Goal: Task Accomplishment & Management: Manage account settings

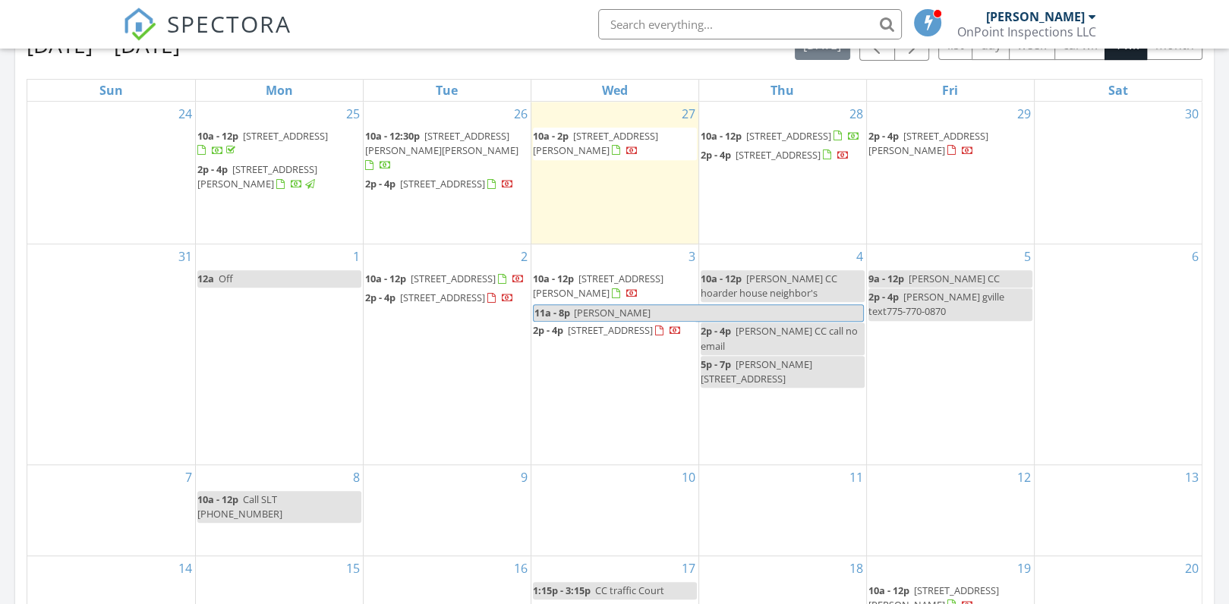
scroll to position [694, 0]
click at [589, 338] on span "2463 Genoa Highlands Dr, Carson City 89705" at bounding box center [610, 332] width 85 height 14
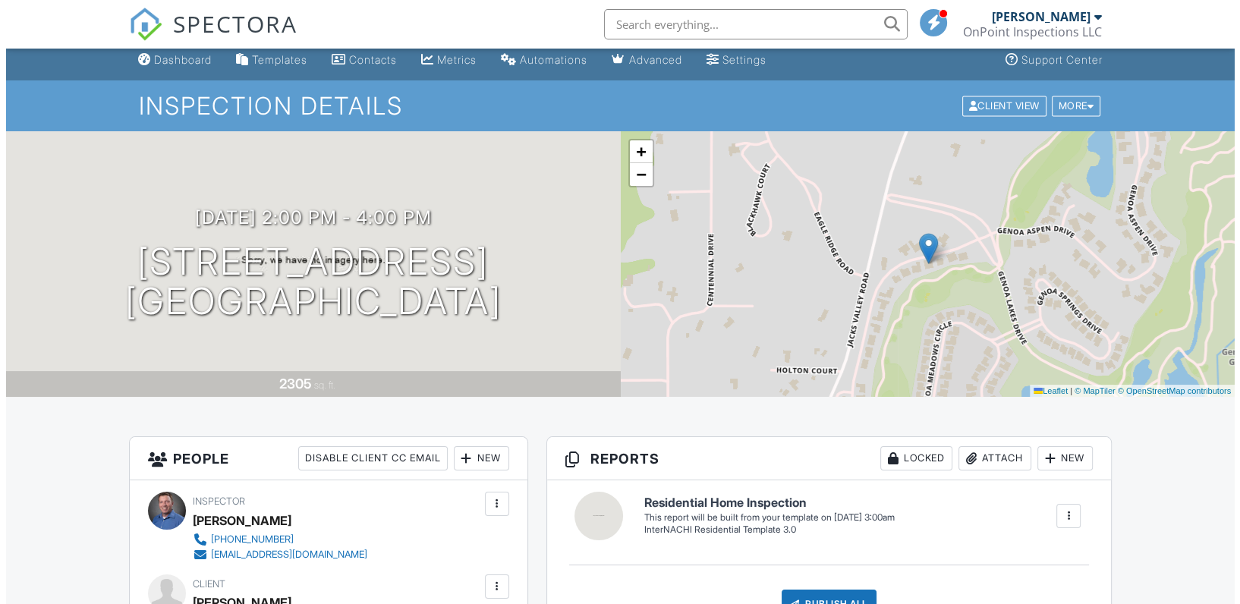
scroll to position [8, 0]
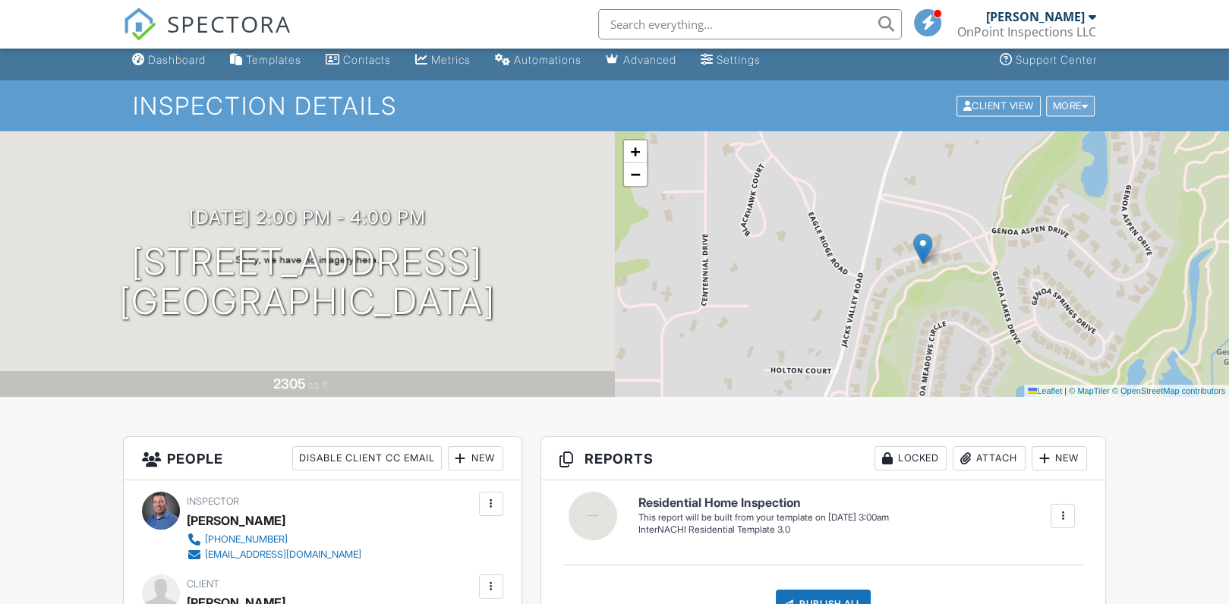
click at [1063, 109] on div "More" at bounding box center [1070, 106] width 49 height 20
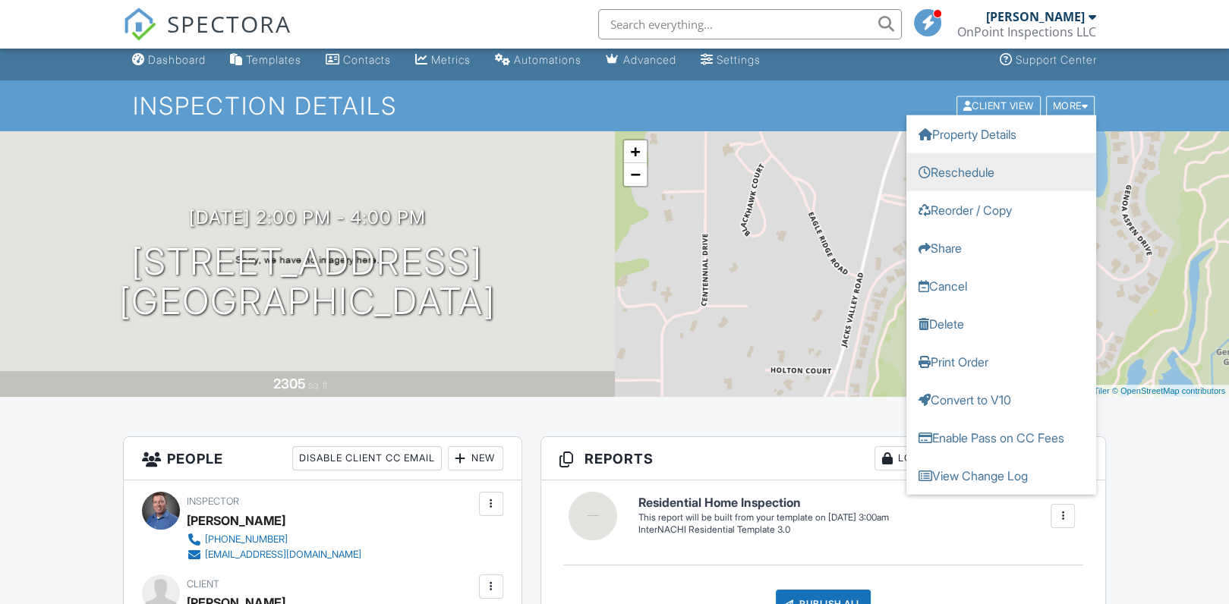
click at [968, 171] on link "Reschedule" at bounding box center [1001, 172] width 190 height 38
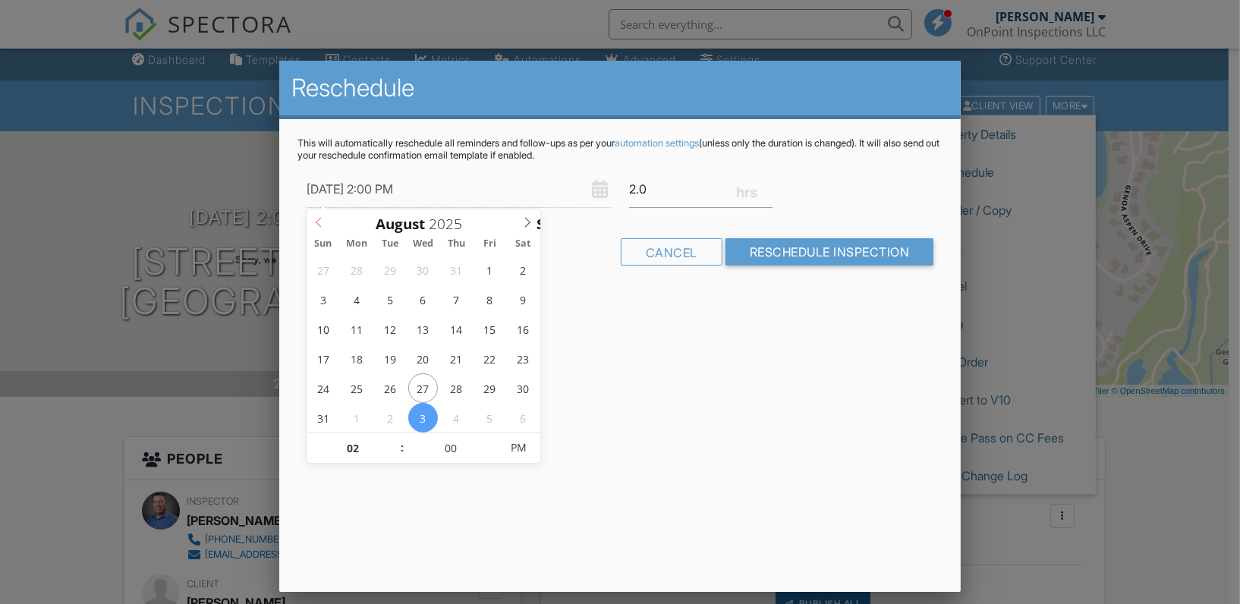
click at [317, 219] on icon at bounding box center [318, 222] width 11 height 11
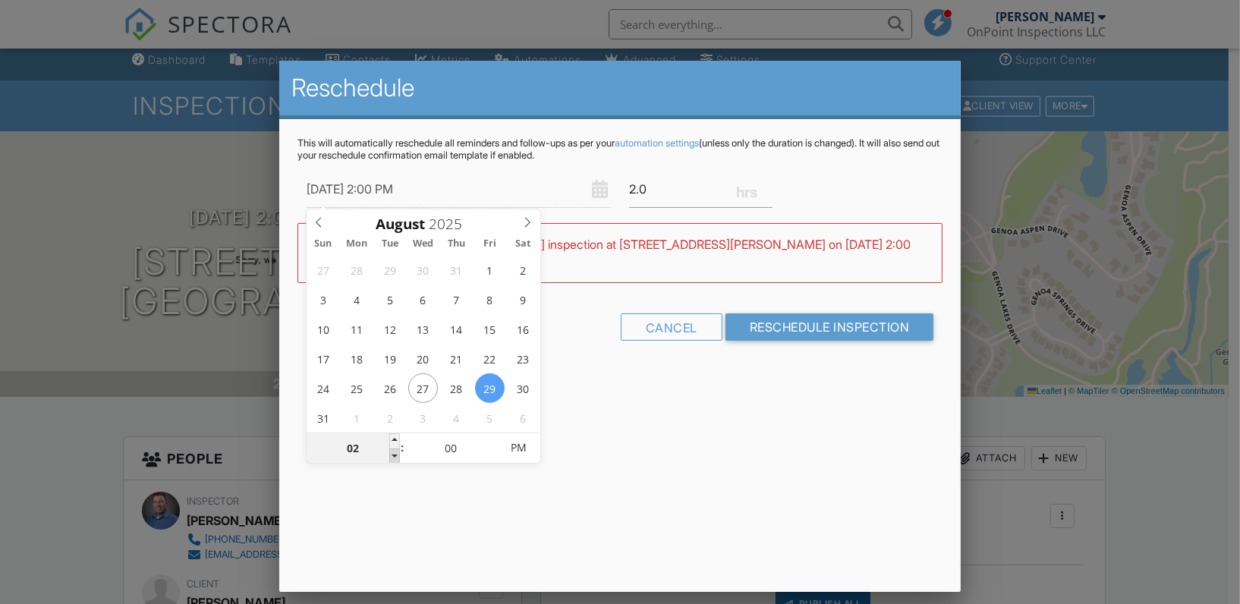
type input "08/29/2025 1:00 PM"
type input "01"
click at [389, 455] on span at bounding box center [394, 456] width 11 height 15
type input "08/29/2025 12:00 PM"
type input "12"
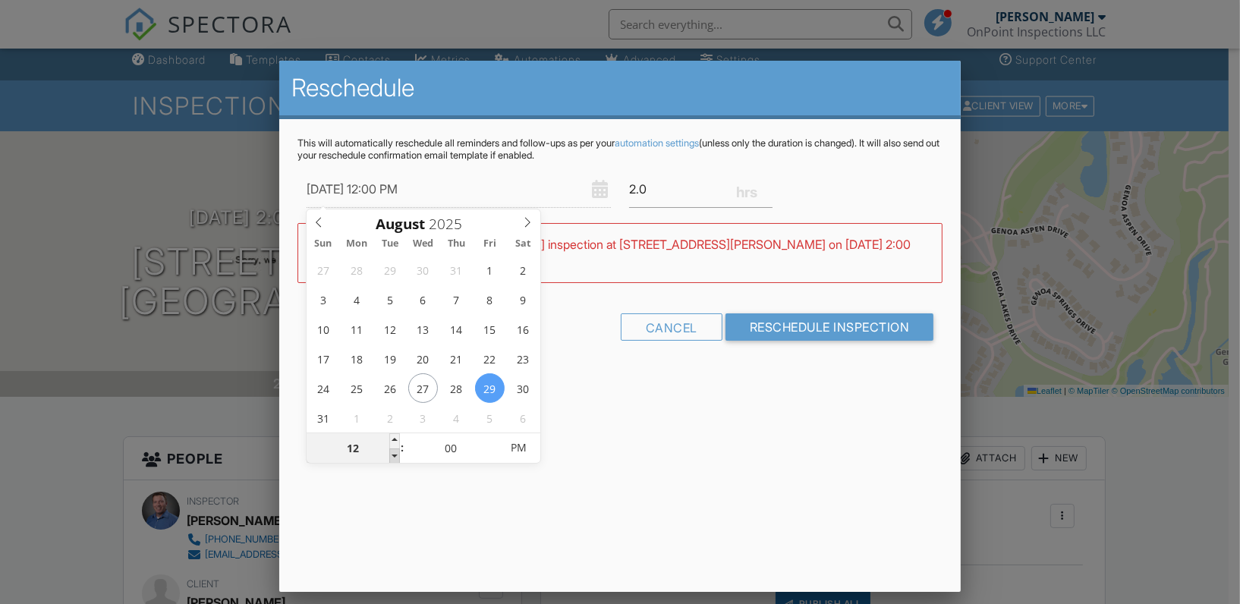
click at [389, 455] on span at bounding box center [394, 456] width 11 height 15
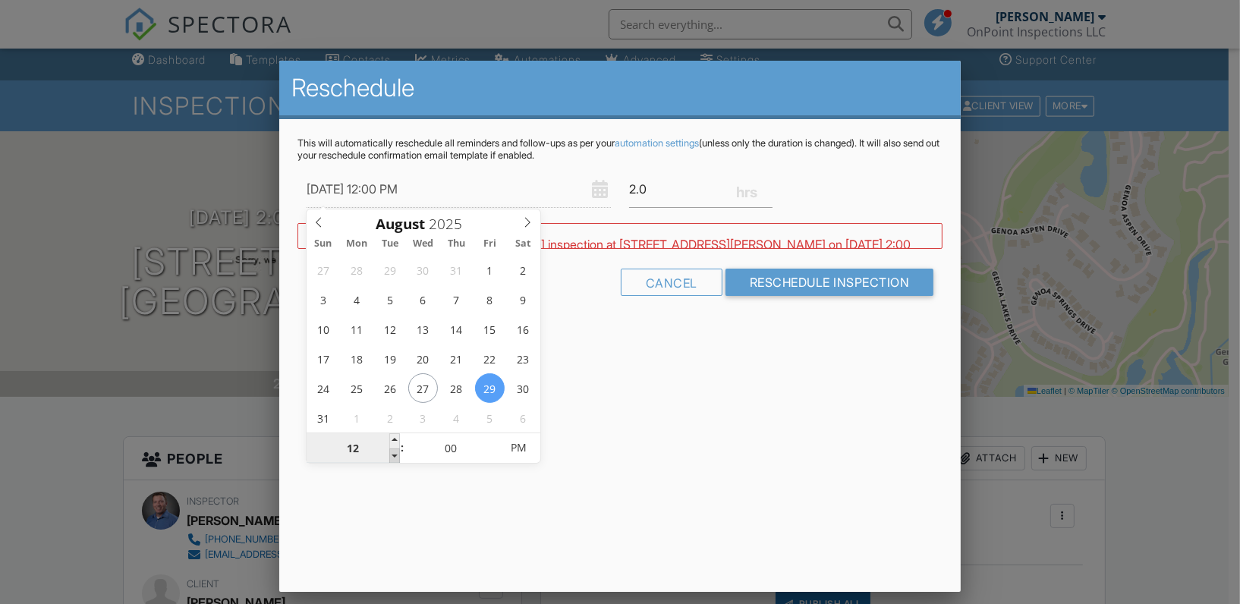
click at [389, 455] on div "12" at bounding box center [353, 448] width 93 height 30
type input "08/29/2025 11:00 AM"
type input "11"
click at [389, 455] on span at bounding box center [394, 456] width 11 height 15
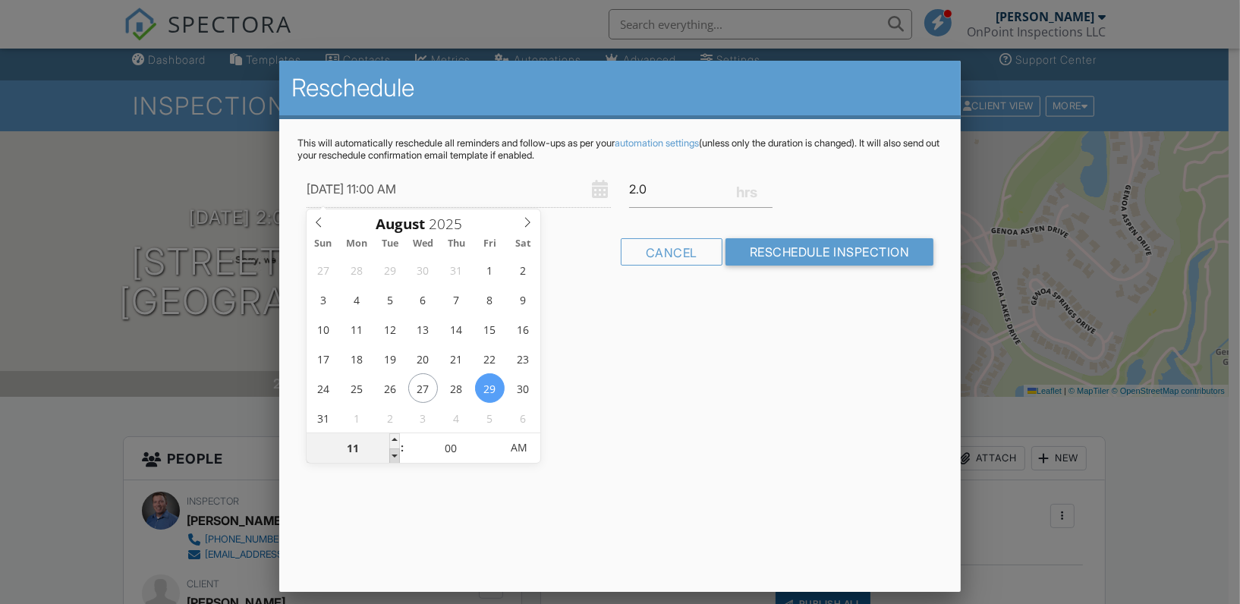
type input "08/29/2025 10:00 AM"
type input "10"
click at [393, 456] on span at bounding box center [394, 456] width 11 height 15
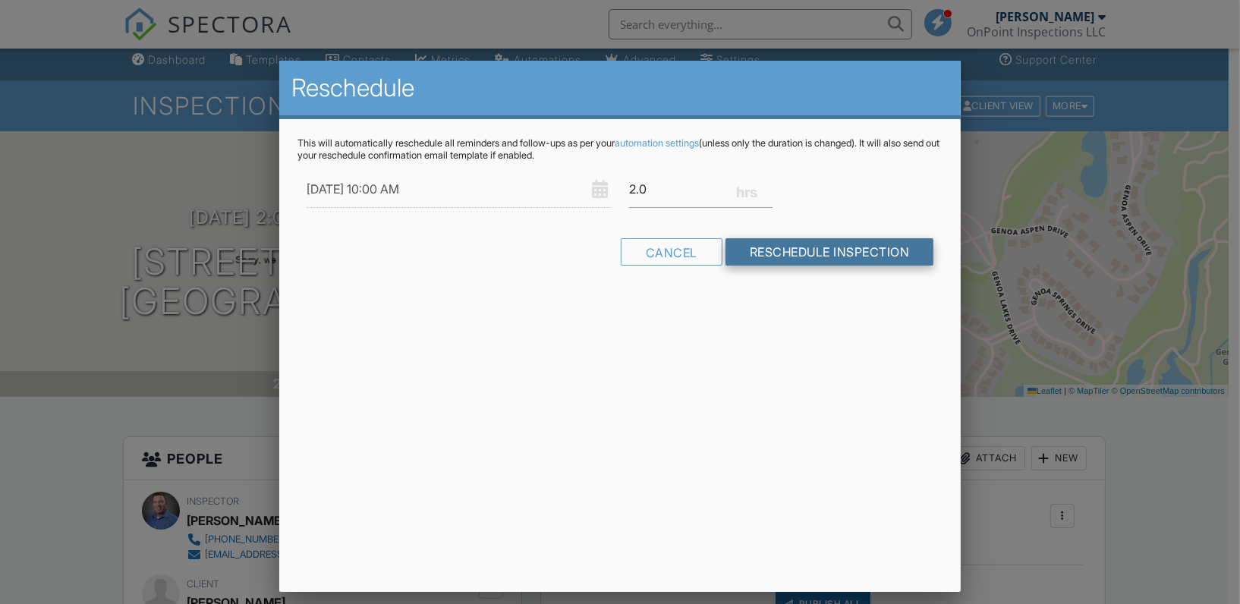
click at [815, 250] on input "Reschedule Inspection" at bounding box center [830, 251] width 209 height 27
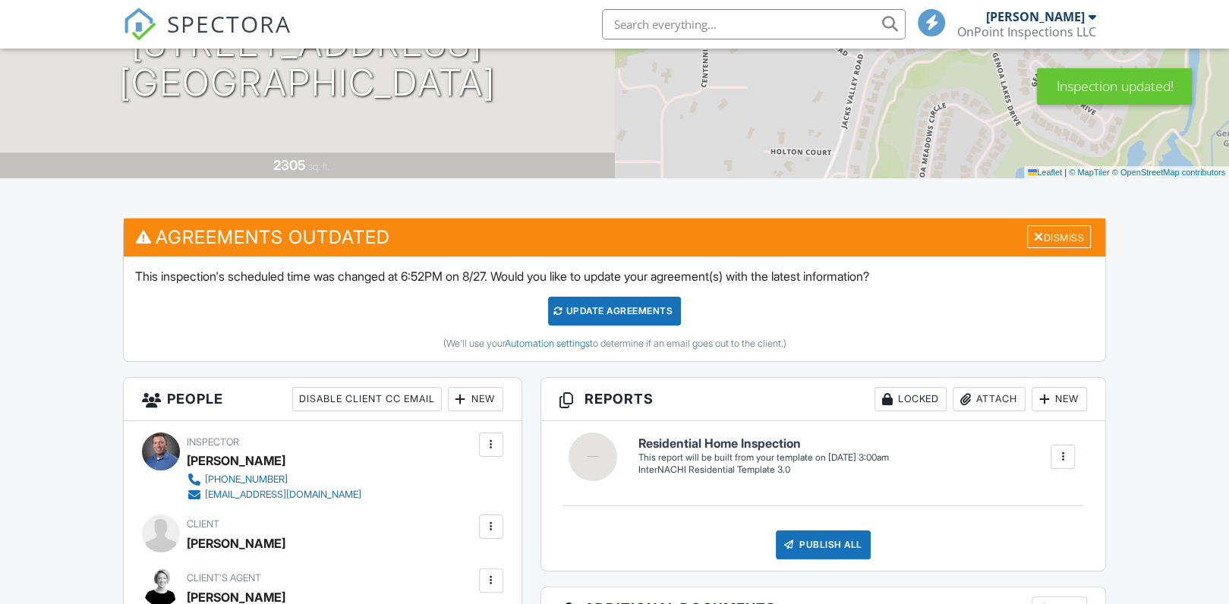
scroll to position [227, 0]
click at [625, 305] on div "Update Agreements" at bounding box center [614, 311] width 133 height 29
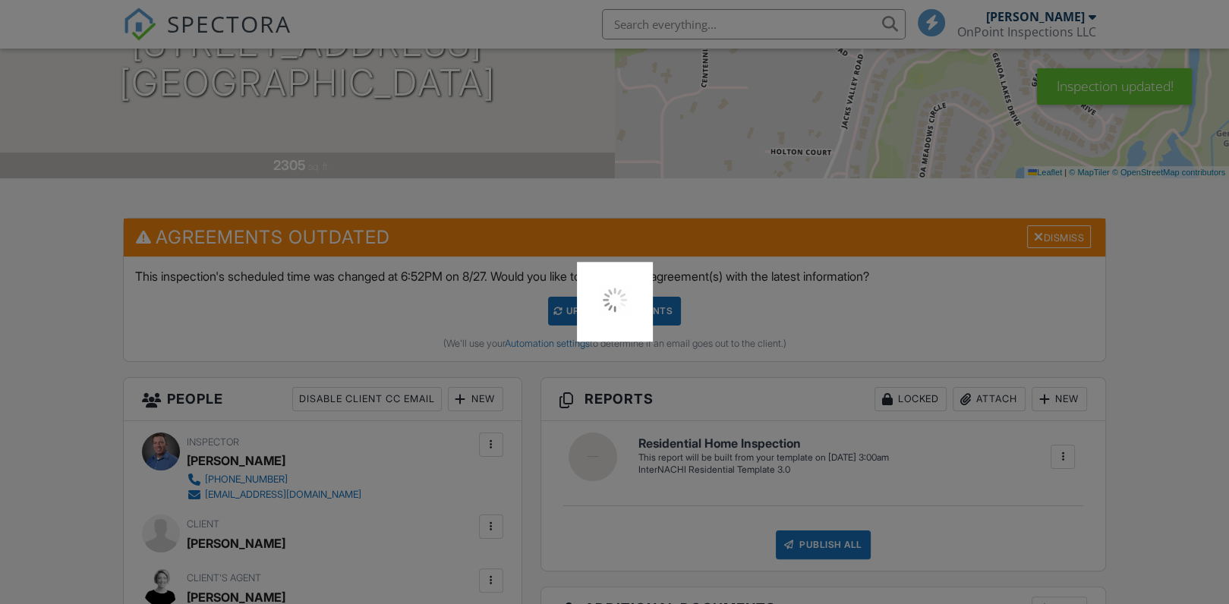
scroll to position [0, 0]
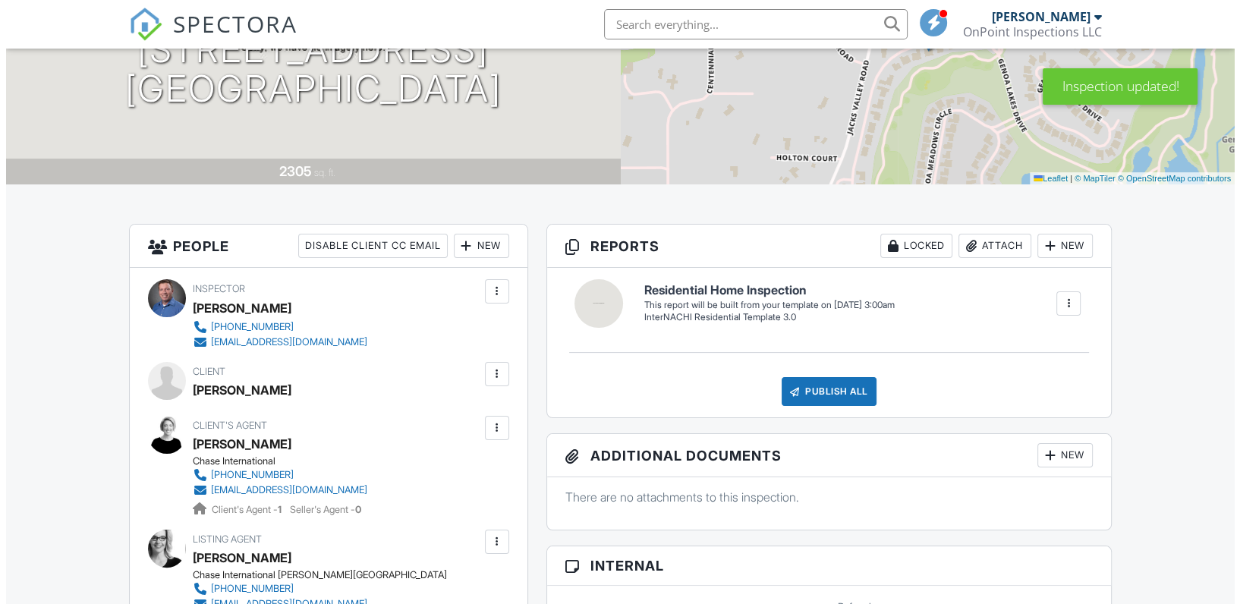
scroll to position [219, 0]
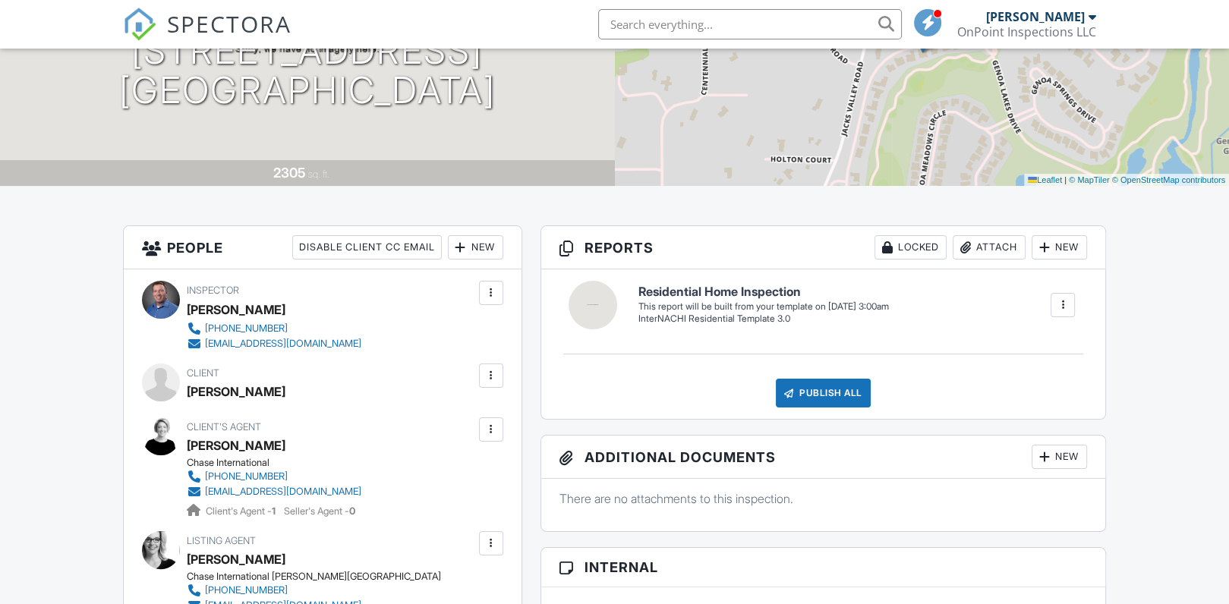
click at [488, 425] on div at bounding box center [490, 429] width 15 height 15
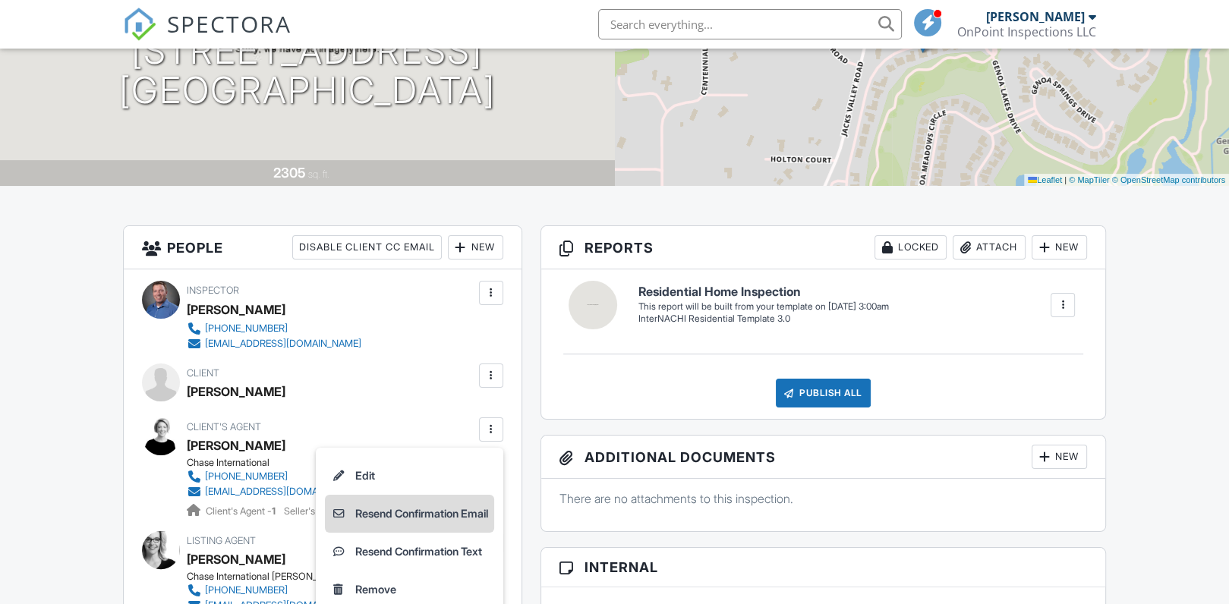
click at [379, 519] on li "Resend Confirmation Email" at bounding box center [409, 514] width 169 height 38
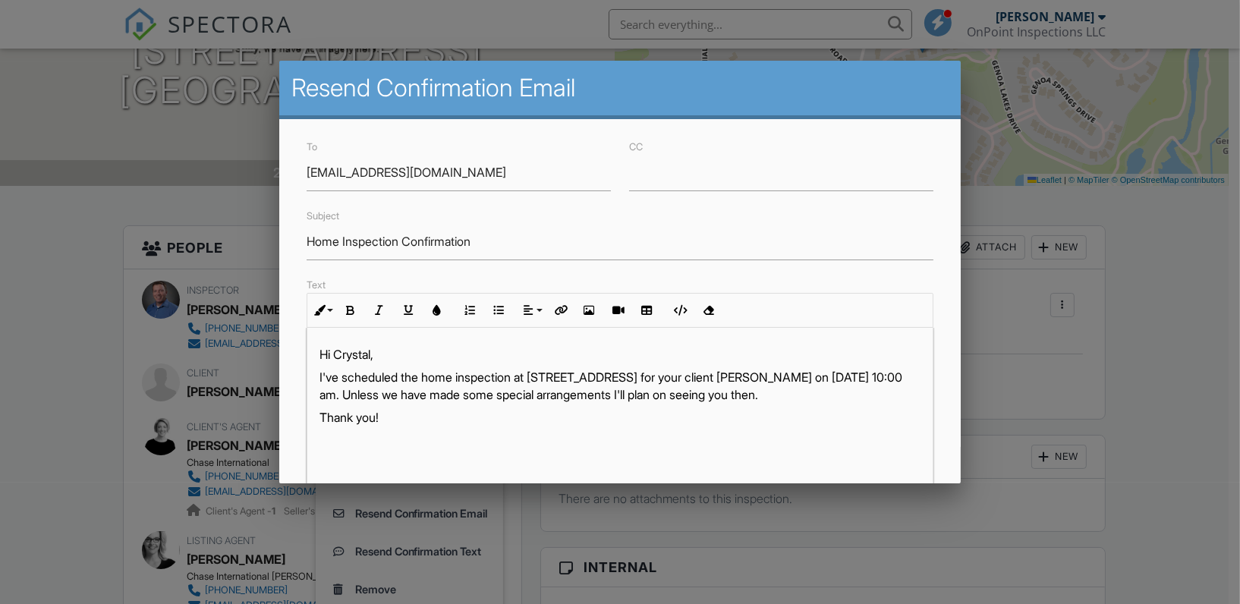
click at [471, 394] on p "I've scheduled the home inspection at 2463 Genoa Highlands Dr, Carson City, NV …" at bounding box center [621, 386] width 602 height 34
click at [345, 379] on p "I've scheduled the home inspection at 2463 Genoa Highlands Dr, Carson City, NV …" at bounding box center [621, 386] width 602 height 34
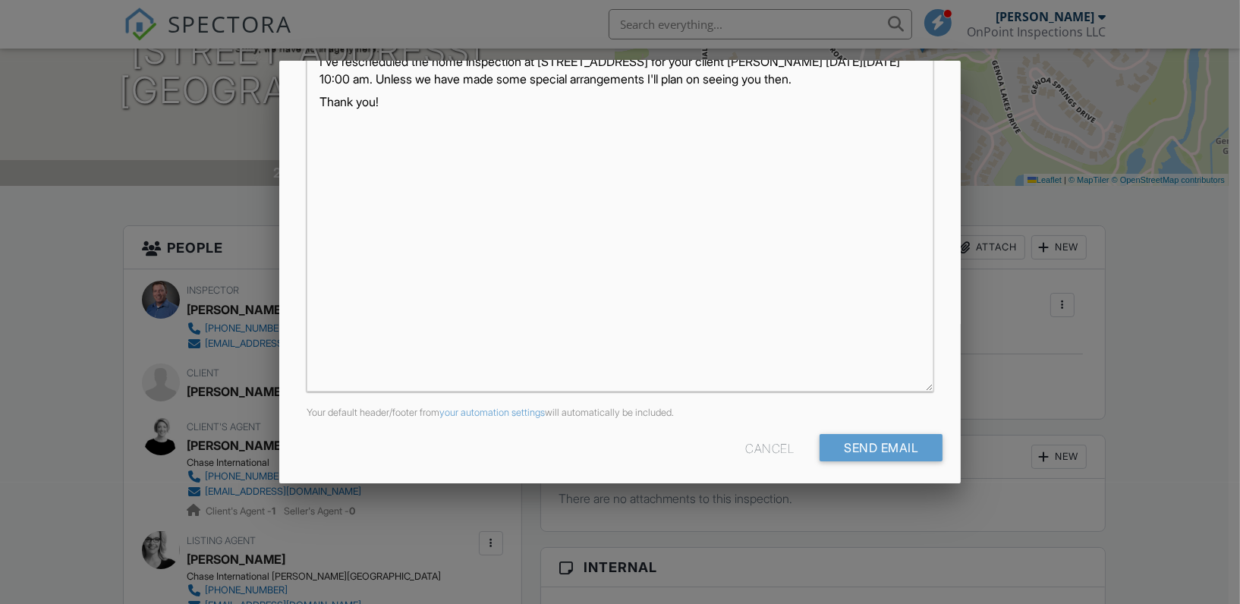
scroll to position [322, 0]
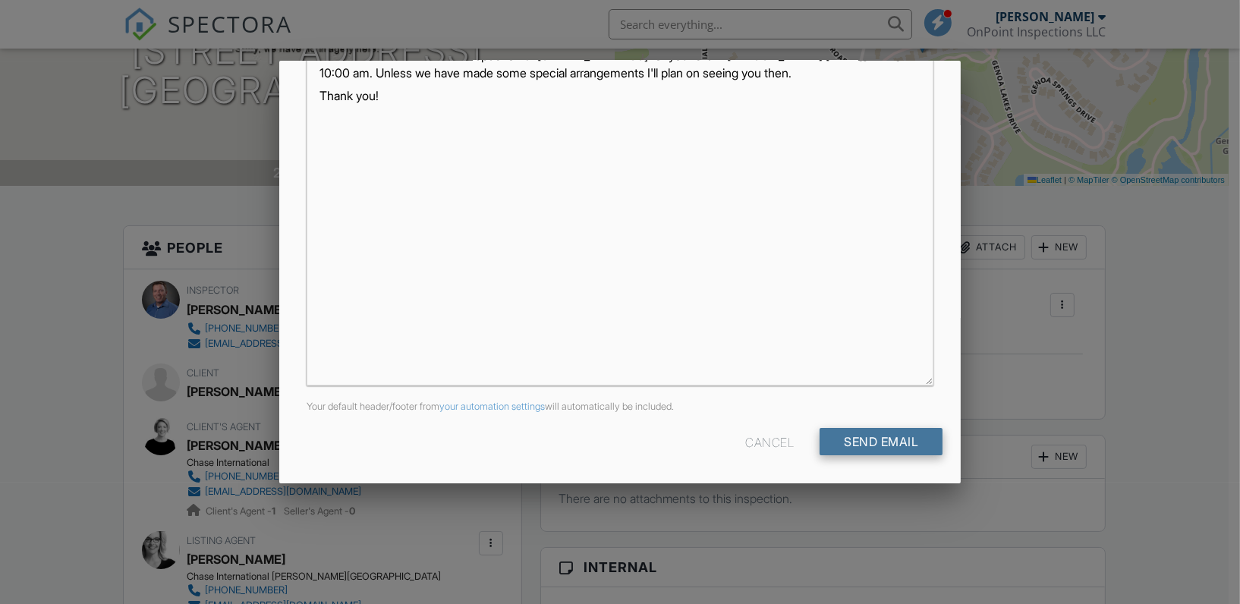
click at [870, 430] on input "Send Email" at bounding box center [881, 441] width 123 height 27
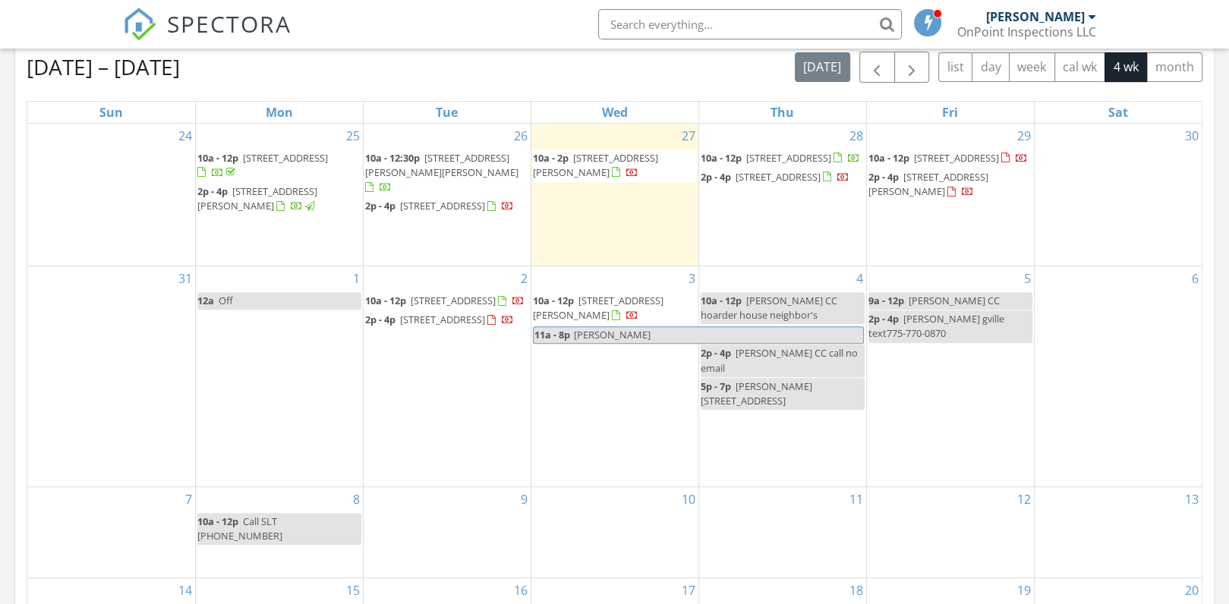
scroll to position [675, 0]
click at [755, 156] on span "[STREET_ADDRESS]" at bounding box center [788, 157] width 85 height 14
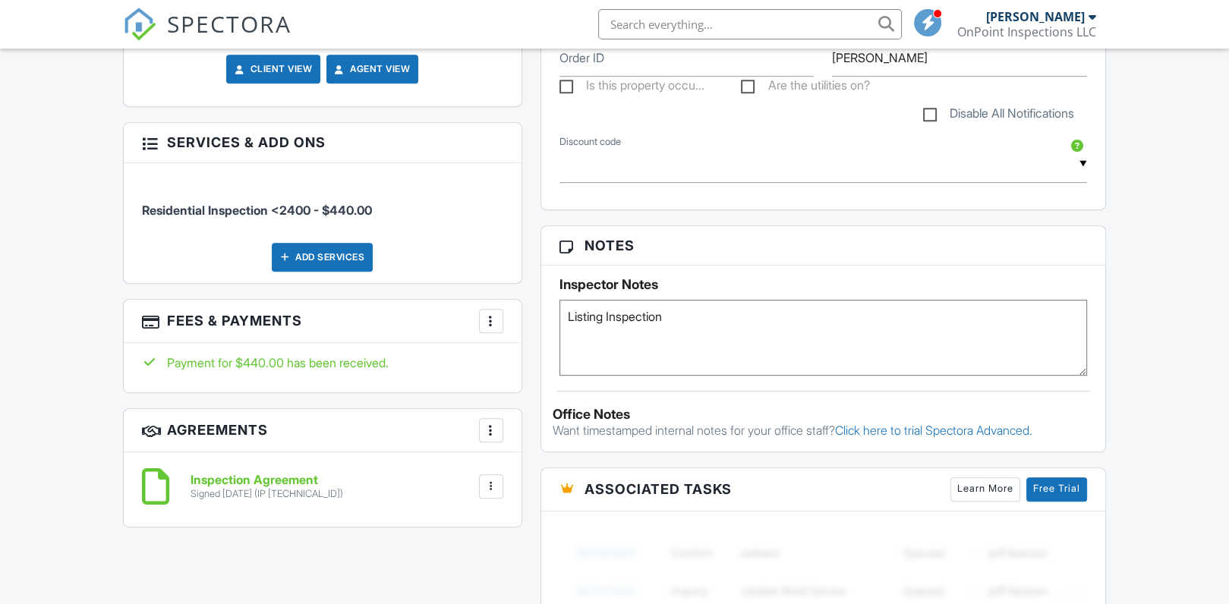
scroll to position [801, 0]
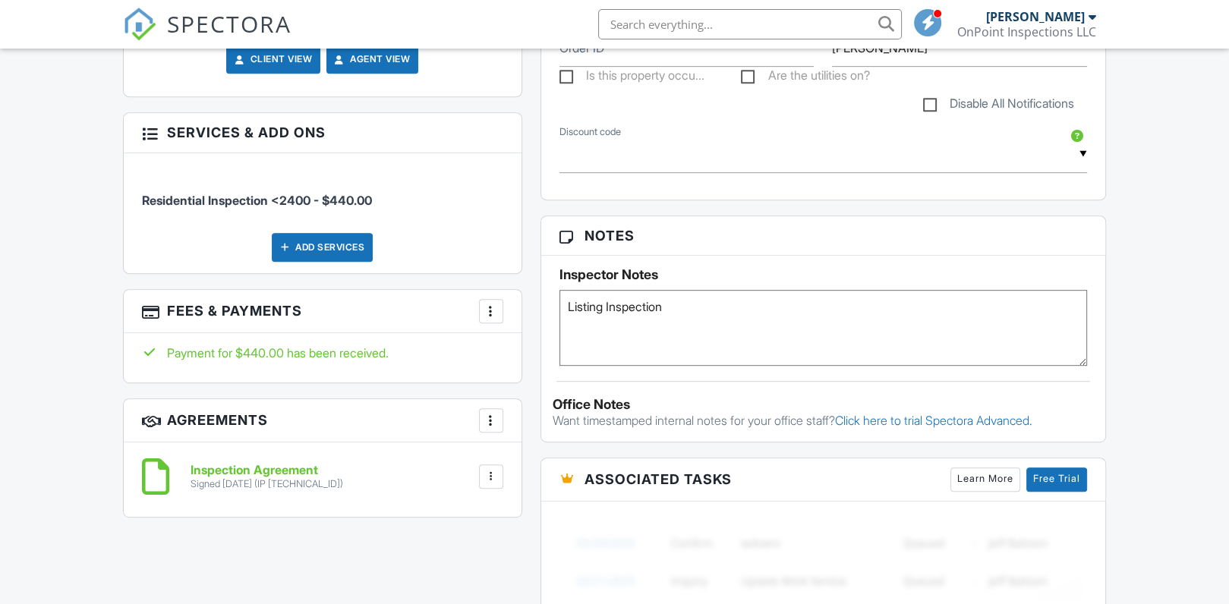
click at [704, 310] on textarea "Listing Inspection" at bounding box center [823, 328] width 528 height 76
click at [656, 320] on textarea "Listing Inspection" at bounding box center [823, 328] width 528 height 76
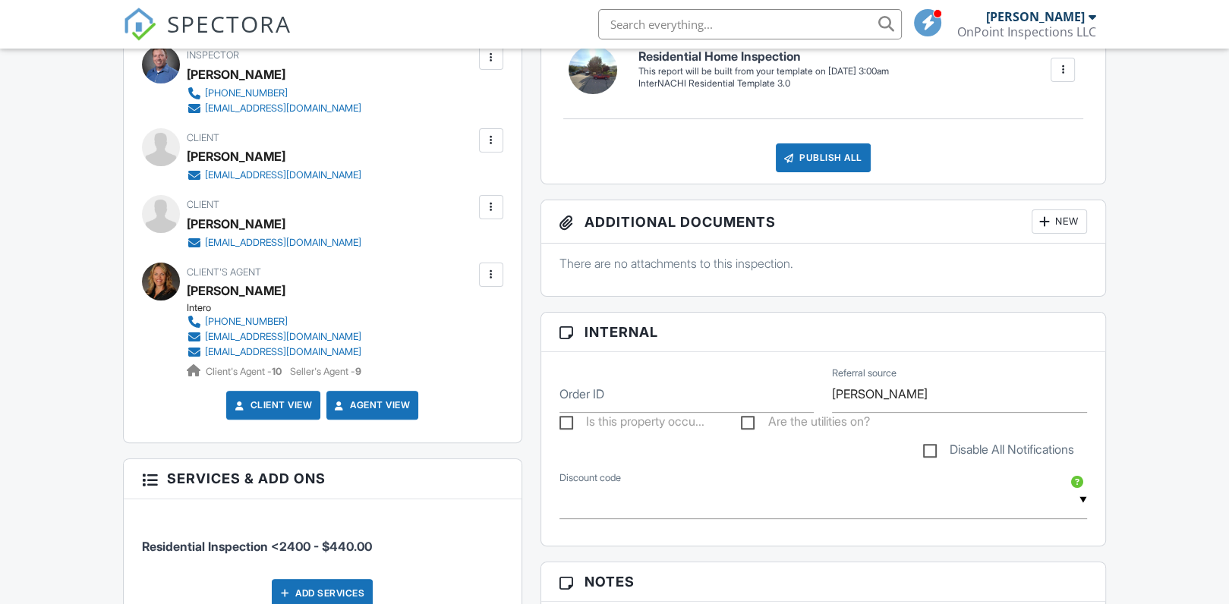
scroll to position [457, 0]
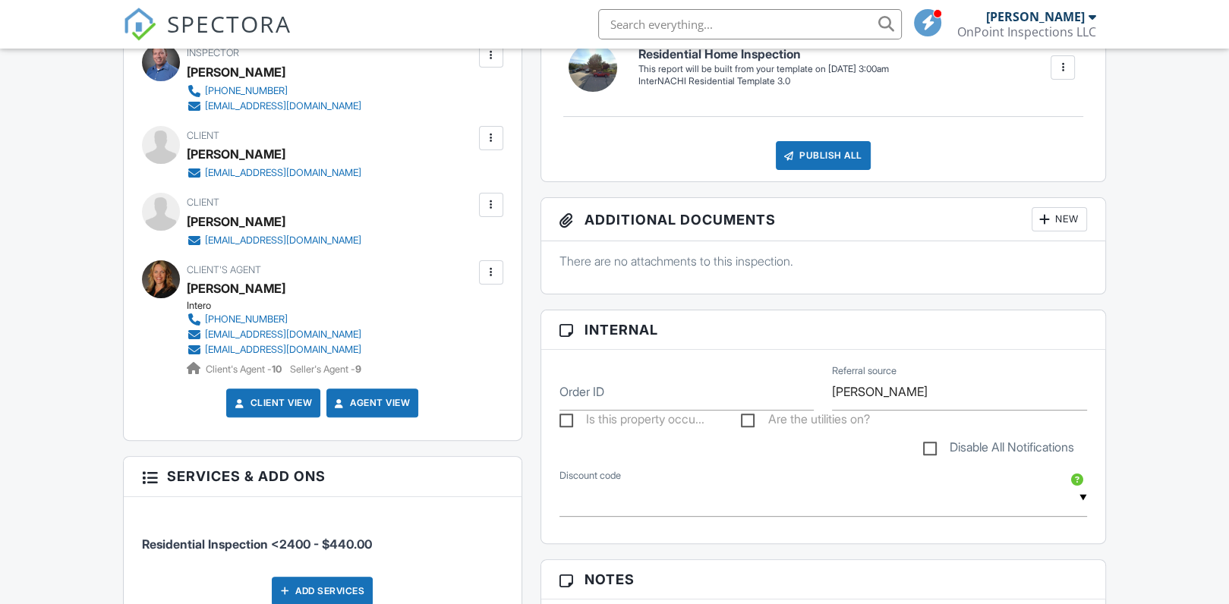
type textarea "Listing Inspection garage 3647 6371 house"
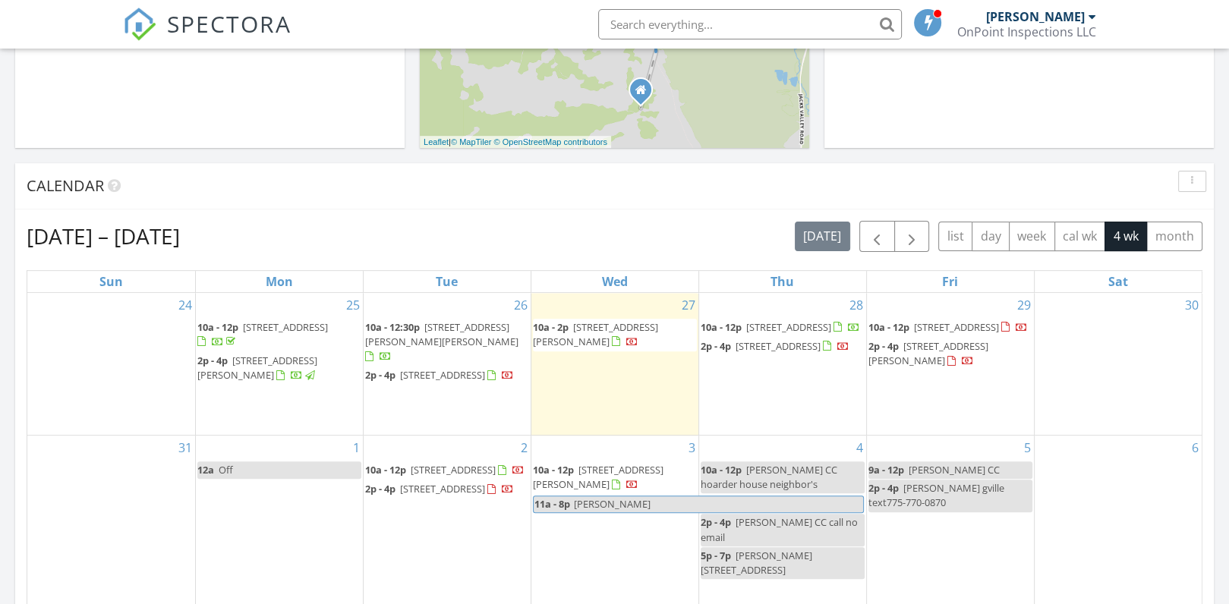
scroll to position [505, 0]
click at [1224, 507] on div "[DATE] [PERSON_NAME] 10:00 am [STREET_ADDRESS][PERSON_NAME] [PERSON_NAME] 24 mi…" at bounding box center [614, 382] width 1229 height 1381
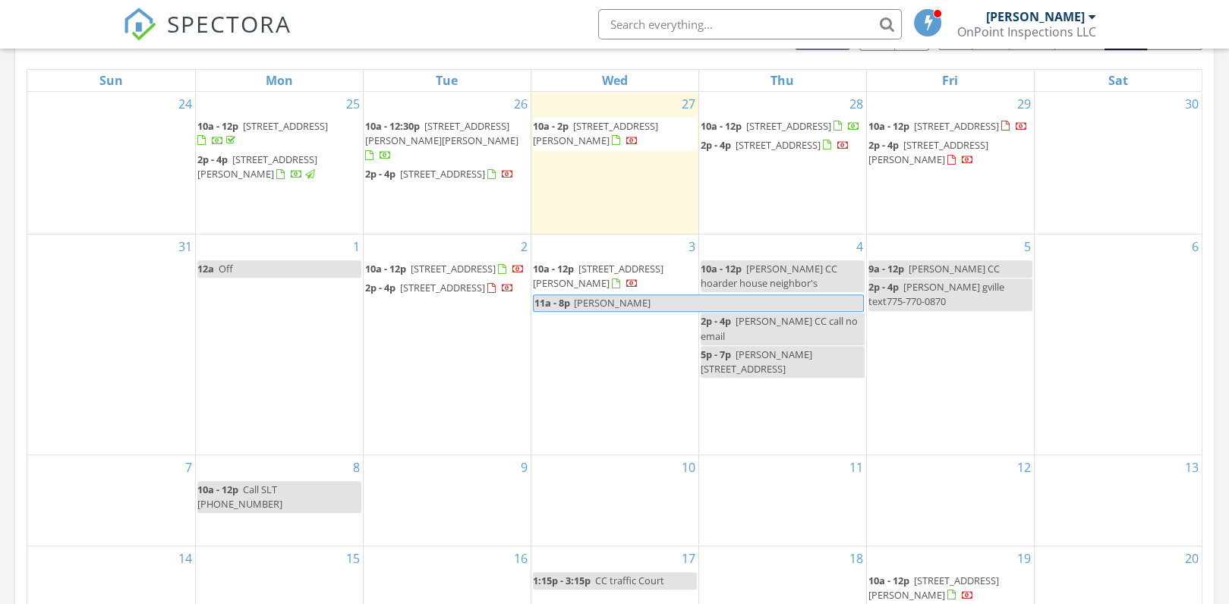
scroll to position [708, 0]
